Goal: Task Accomplishment & Management: Use online tool/utility

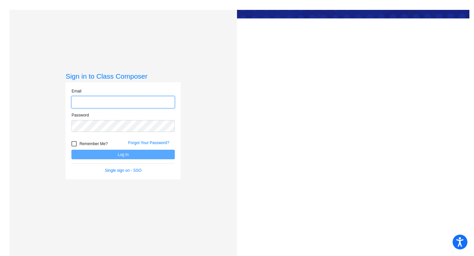
type input "[EMAIL_ADDRESS][DOMAIN_NAME]"
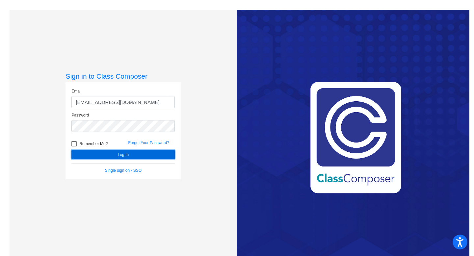
click at [121, 155] on button "Log In" at bounding box center [122, 155] width 103 height 10
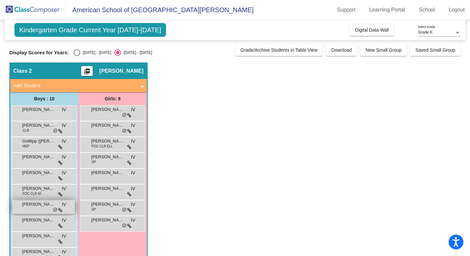
click at [43, 210] on div "[PERSON_NAME] de [PERSON_NAME] lock do_not_disturb_alt" at bounding box center [43, 206] width 63 height 13
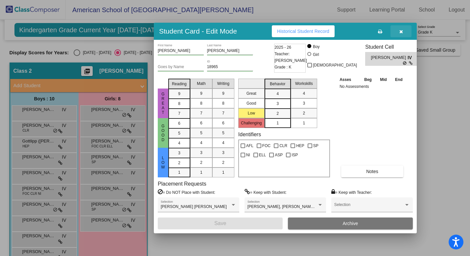
click at [400, 33] on icon "button" at bounding box center [402, 31] width 4 height 5
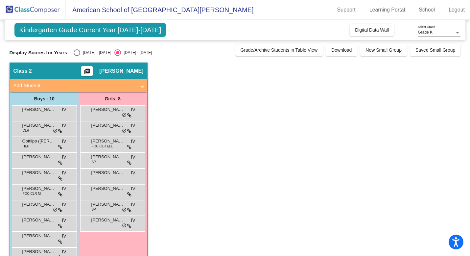
click at [218, 98] on app-classroom "Class 2 picture_as_pdf [PERSON_NAME] Add Student First Name Last Name Student I…" at bounding box center [236, 167] width 452 height 211
